Goal: Task Accomplishment & Management: Use online tool/utility

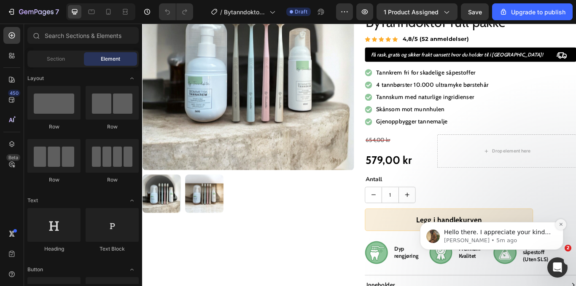
click at [561, 224] on icon "Dismiss notification" at bounding box center [560, 224] width 5 height 5
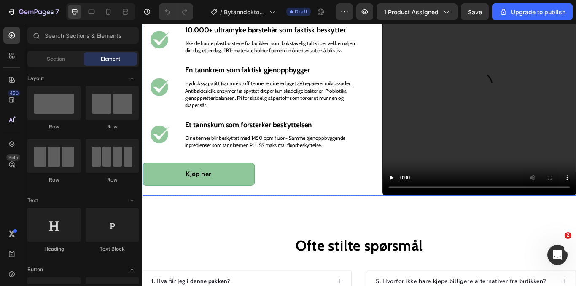
scroll to position [662, 0]
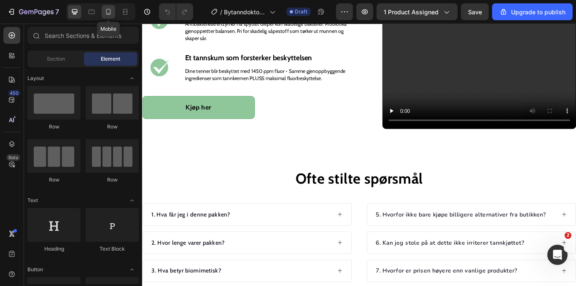
click at [112, 15] on icon at bounding box center [108, 12] width 8 height 8
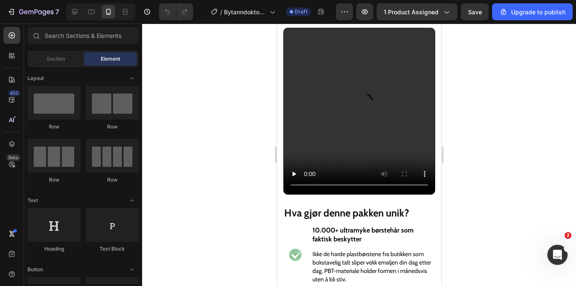
scroll to position [516, 0]
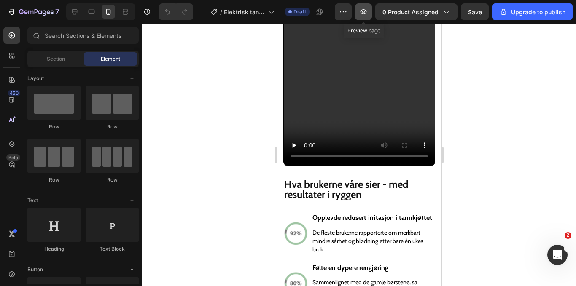
click at [368, 11] on icon "button" at bounding box center [363, 12] width 8 height 8
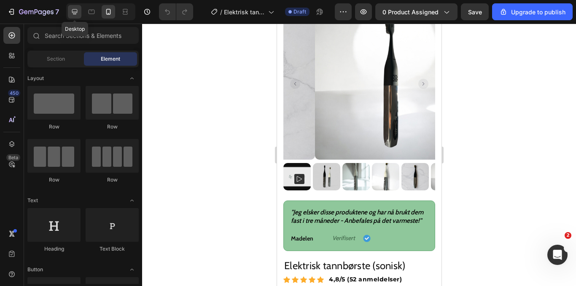
click at [75, 14] on icon at bounding box center [74, 11] width 5 height 5
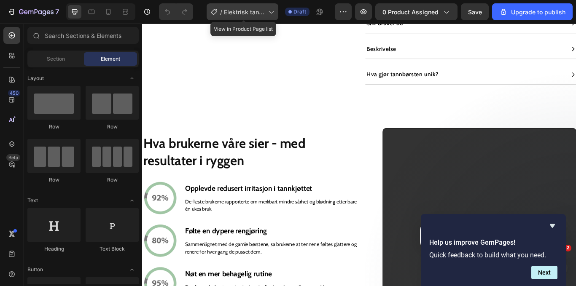
click at [260, 8] on span "Elektrisk tannbørste (lean design)" at bounding box center [244, 12] width 41 height 9
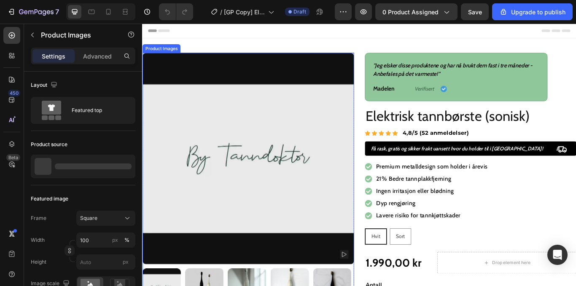
click at [244, 153] on img at bounding box center [265, 181] width 247 height 247
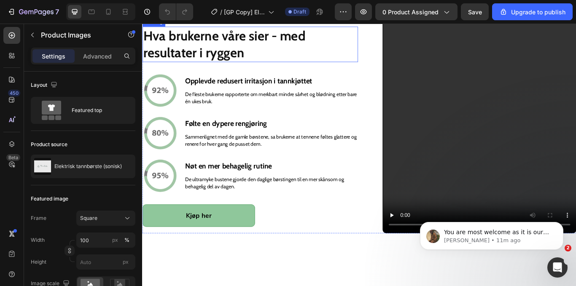
scroll to position [504, 0]
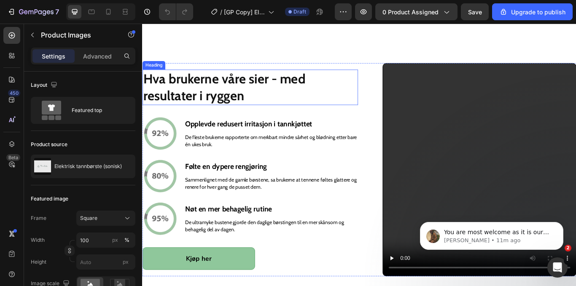
click at [235, 97] on h2 "Hva brukerne våre sier - med resultater i ryggen" at bounding box center [267, 98] width 251 height 41
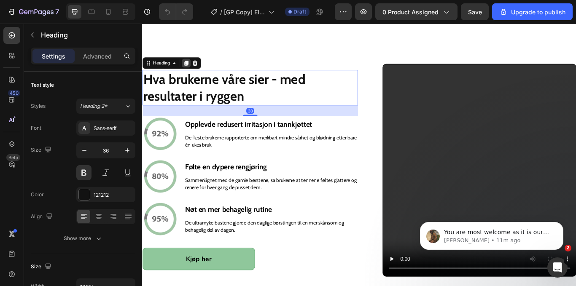
click at [196, 67] on icon at bounding box center [193, 70] width 7 height 7
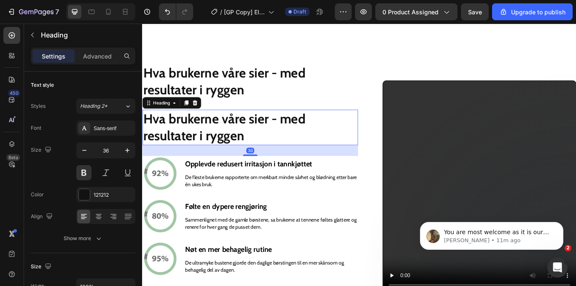
click at [259, 157] on h2 "Hva brukerne våre sier - med resultater i ryggen" at bounding box center [267, 144] width 251 height 41
click at [259, 157] on p "Hva brukerne våre sier - med resultater i ryggen" at bounding box center [268, 145] width 250 height 40
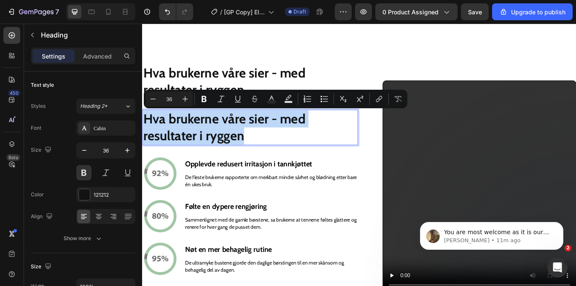
click at [276, 157] on p "Hva brukerne våre sier - med resultater i ryggen" at bounding box center [268, 145] width 250 height 40
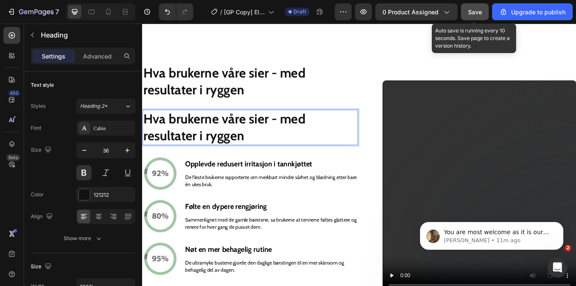
click at [475, 18] on button "Save" at bounding box center [475, 11] width 28 height 17
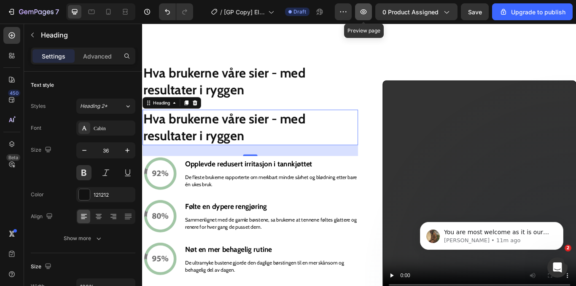
click at [362, 11] on icon "button" at bounding box center [363, 11] width 6 height 5
